Goal: Find specific page/section

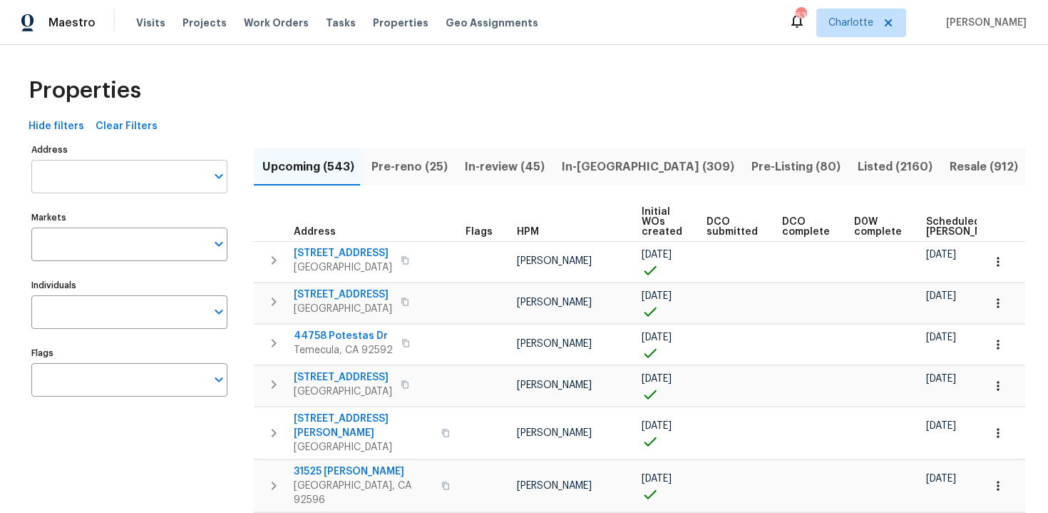
click at [102, 174] on input "Address" at bounding box center [118, 177] width 175 height 34
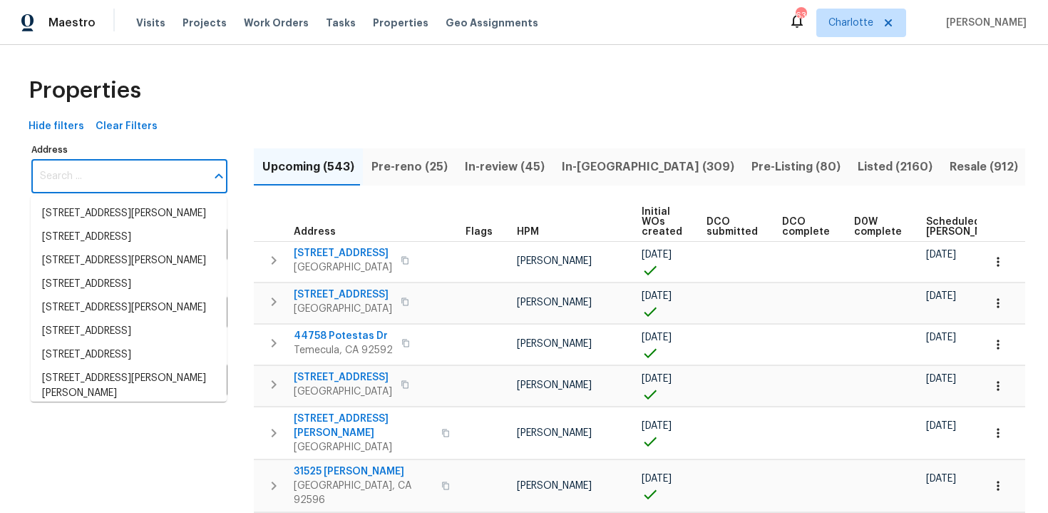
paste input "[STREET_ADDRESS][PERSON_NAME]"
type input "[STREET_ADDRESS][PERSON_NAME]"
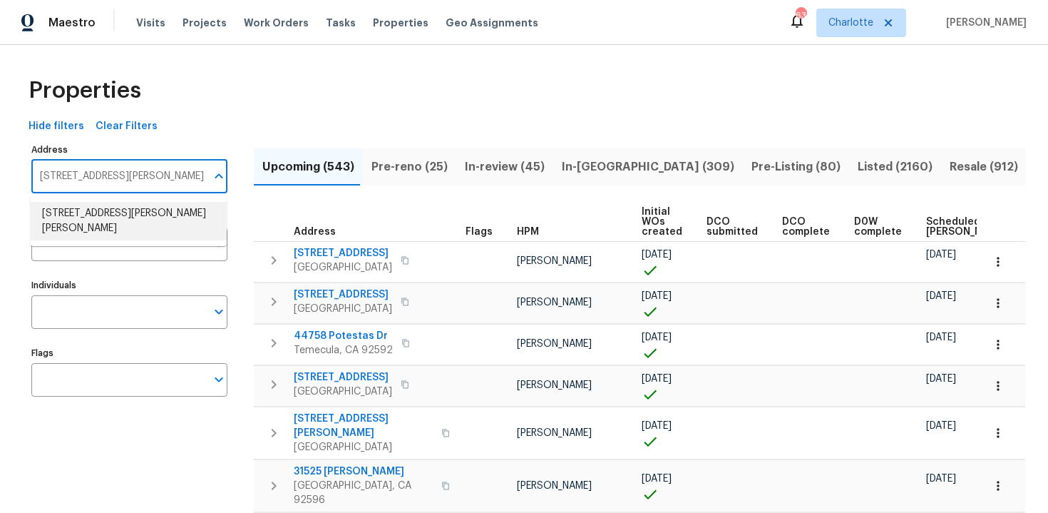
click at [107, 219] on li "8208 Connally Dr Douglasville GA 30134" at bounding box center [129, 221] width 196 height 39
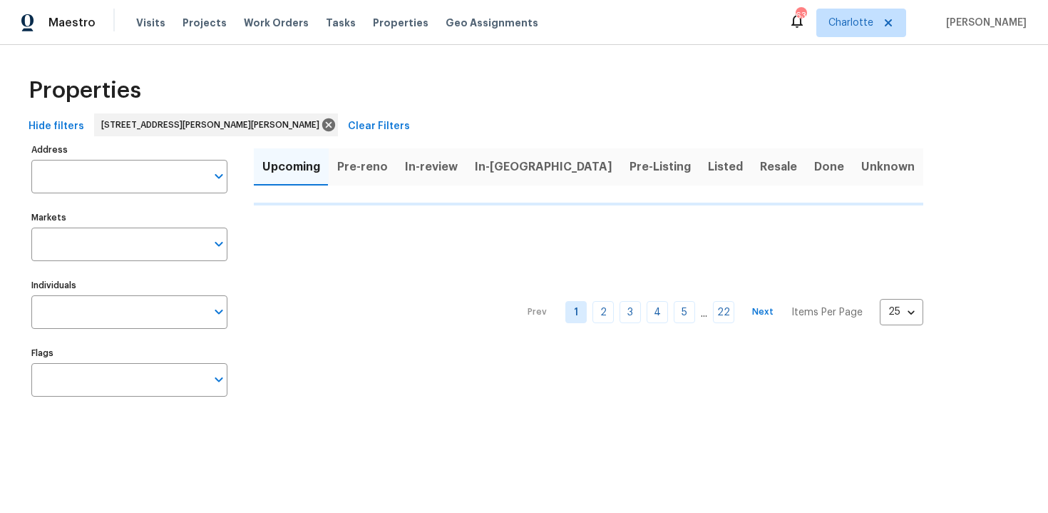
type input "8208 Connally Dr Douglasville GA 30134"
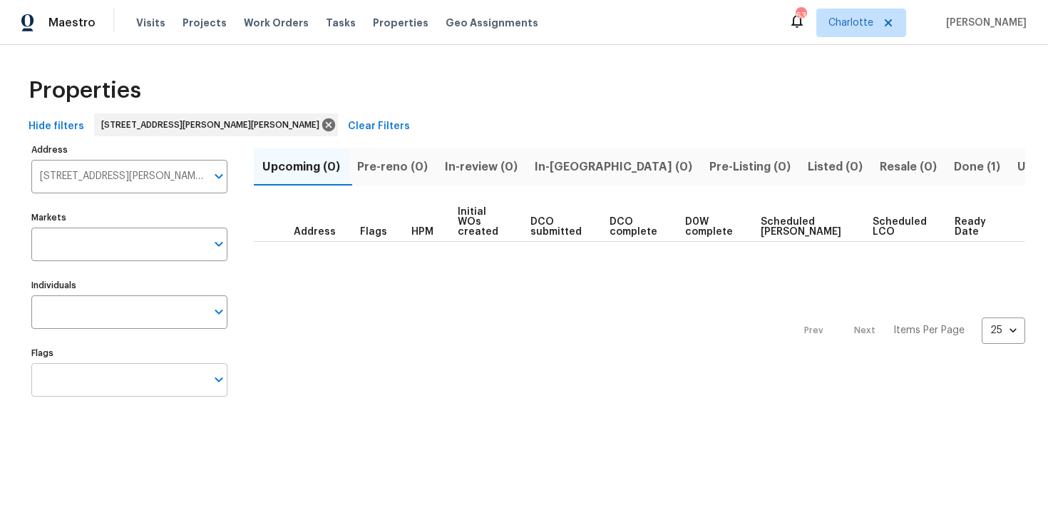
click at [118, 391] on input "Flags" at bounding box center [118, 380] width 175 height 34
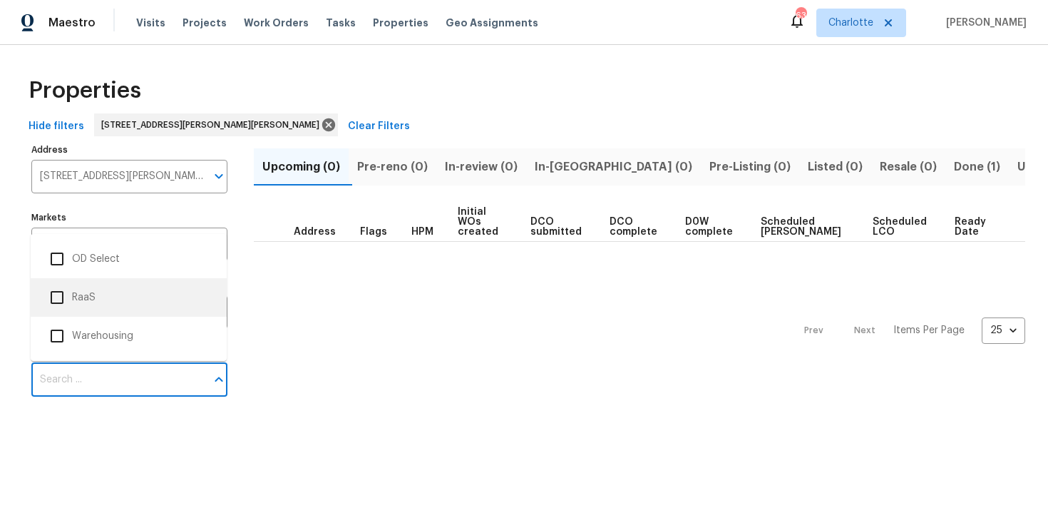
click at [118, 288] on li "RaaS" at bounding box center [128, 297] width 173 height 30
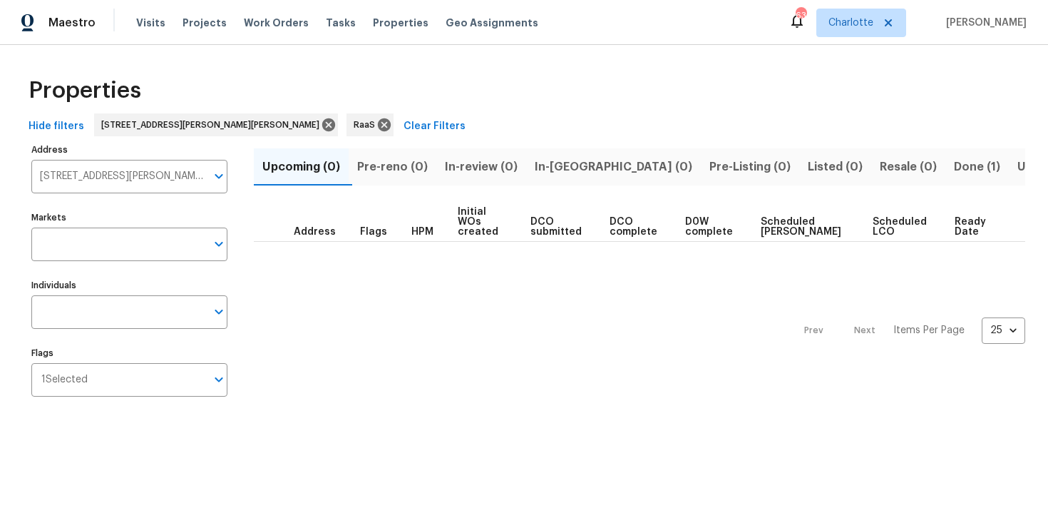
click at [954, 164] on span "Done (1)" at bounding box center [977, 167] width 46 height 20
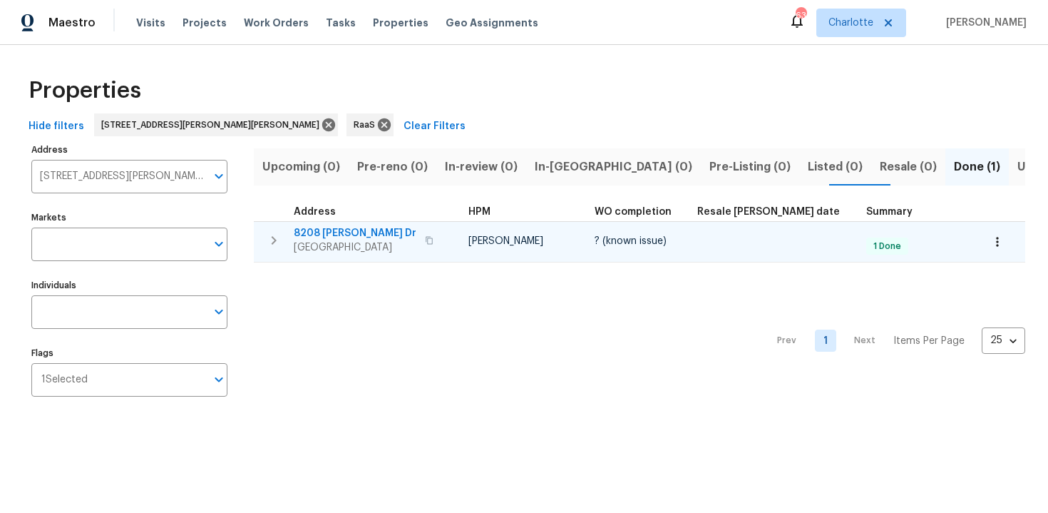
click at [439, 233] on div "8208 Connally Dr Douglasville, GA 30134" at bounding box center [374, 240] width 160 height 29
